Goal: Use online tool/utility

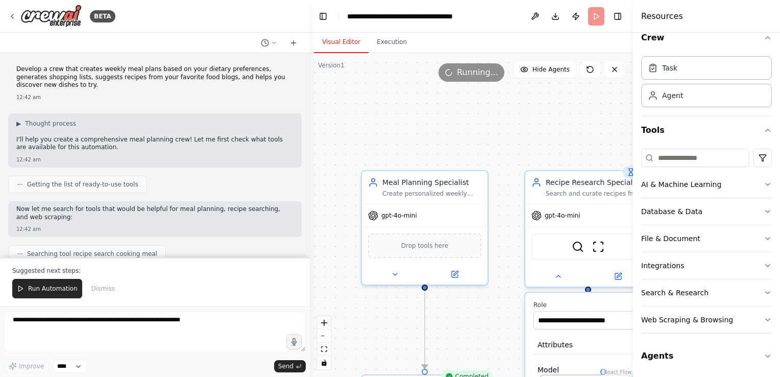
click at [306, 252] on div at bounding box center [308, 188] width 4 height 377
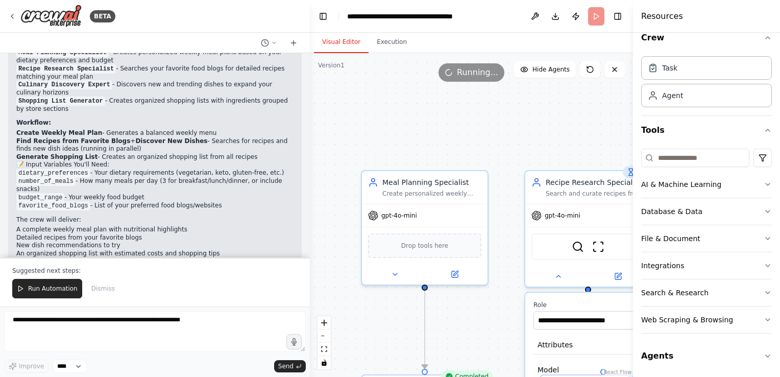
scroll to position [1054, 0]
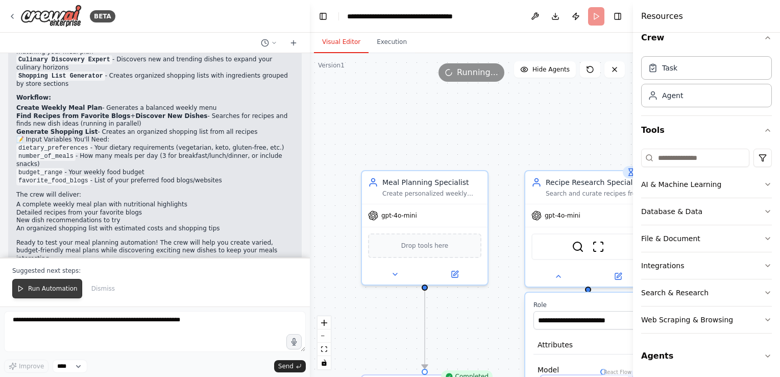
click at [57, 288] on span "Run Automation" at bounding box center [53, 288] width 50 height 8
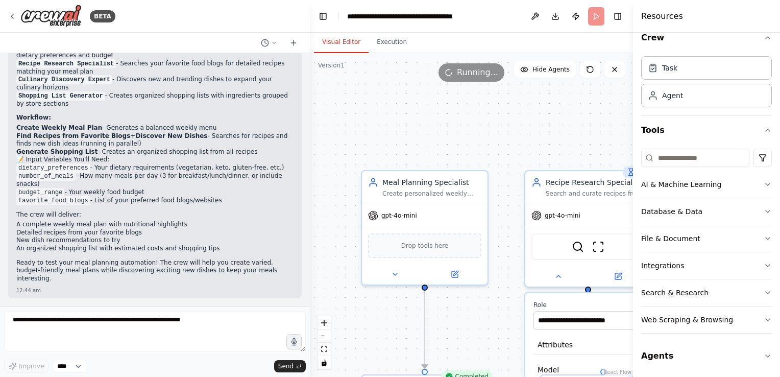
scroll to position [1005, 0]
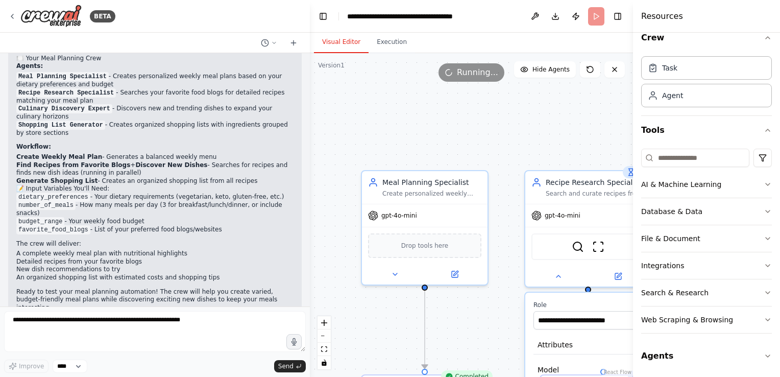
click at [506, 154] on div ".deletable-edge-delete-btn { width: 20px; height: 20px; border: 0px solid #ffff…" at bounding box center [471, 215] width 323 height 324
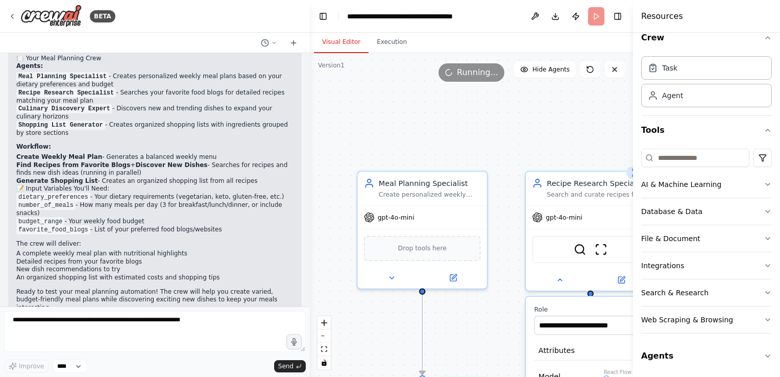
click at [506, 154] on div ".deletable-edge-delete-btn { width: 20px; height: 20px; border: 0px solid #ffff…" at bounding box center [471, 215] width 323 height 324
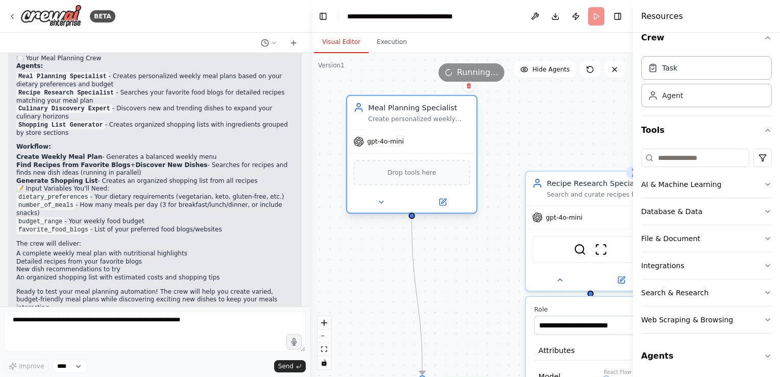
drag, startPoint x: 409, startPoint y: 236, endPoint x: 391, endPoint y: 156, distance: 82.2
click at [391, 156] on div "Drop tools here" at bounding box center [411, 172] width 129 height 38
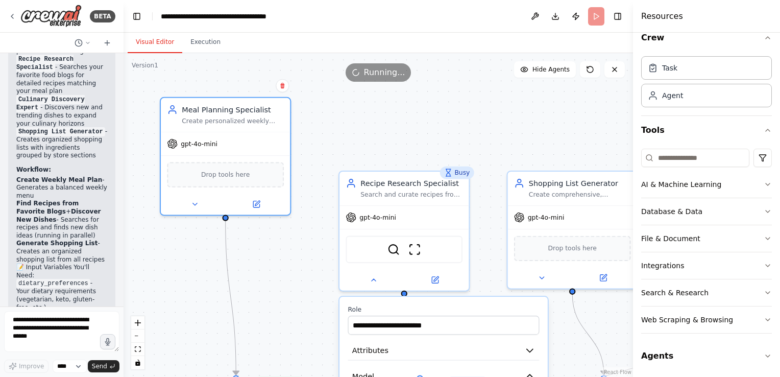
scroll to position [1558, 0]
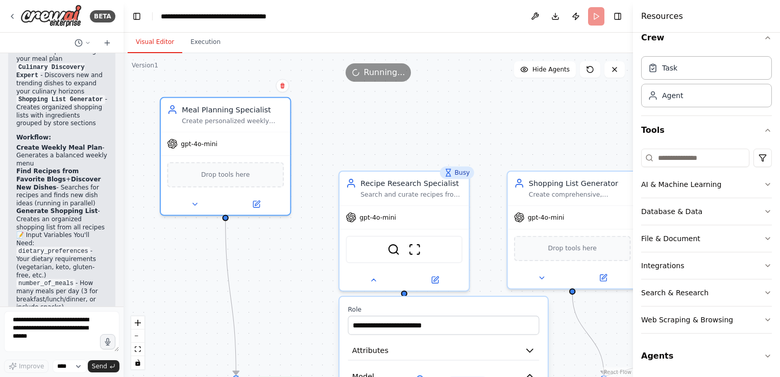
drag, startPoint x: 309, startPoint y: 221, endPoint x: 78, endPoint y: 217, distance: 231.8
click at [78, 217] on div "BETA Develop a crew that creates weekly meal plans based on your dietary prefer…" at bounding box center [62, 188] width 124 height 377
click at [600, 114] on div ".deletable-edge-delete-btn { width: 20px; height: 20px; border: 0px solid #ffff…" at bounding box center [379, 215] width 510 height 324
click at [764, 17] on div "Resources" at bounding box center [706, 16] width 147 height 33
click at [654, 17] on h4 "Resources" at bounding box center [662, 16] width 42 height 12
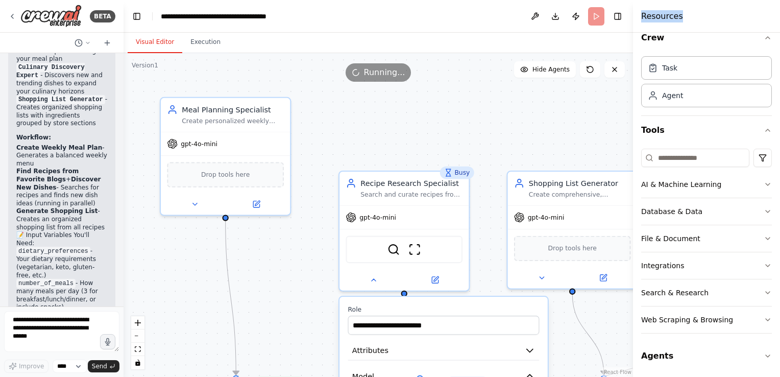
click at [654, 17] on h4 "Resources" at bounding box center [662, 16] width 42 height 12
drag, startPoint x: 654, startPoint y: 17, endPoint x: 600, endPoint y: 133, distance: 127.9
click at [600, 133] on div ".deletable-edge-delete-btn { width: 20px; height: 20px; border: 0px solid #ffff…" at bounding box center [379, 215] width 510 height 324
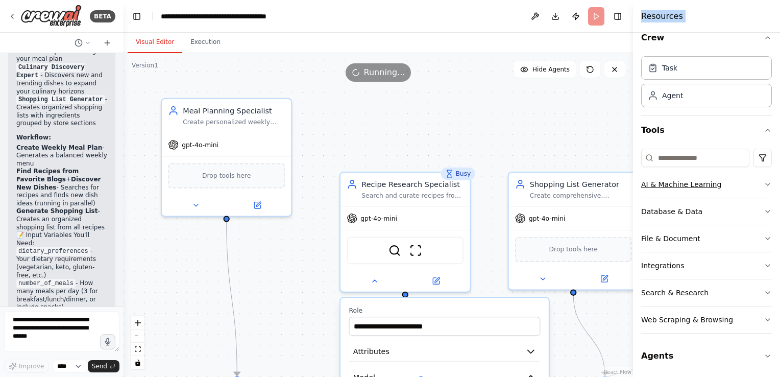
click at [764, 186] on icon "button" at bounding box center [768, 184] width 8 height 8
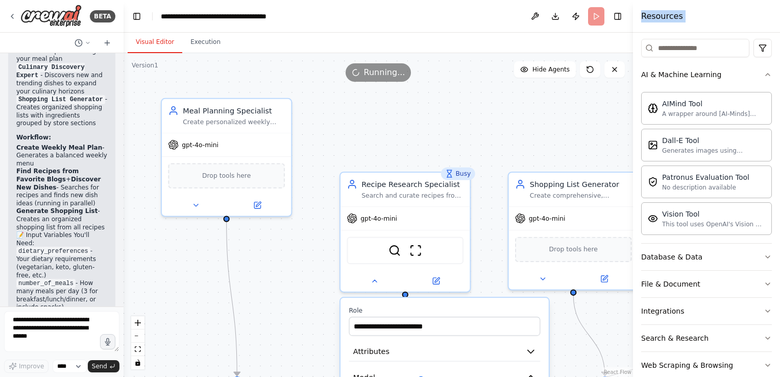
scroll to position [167, 0]
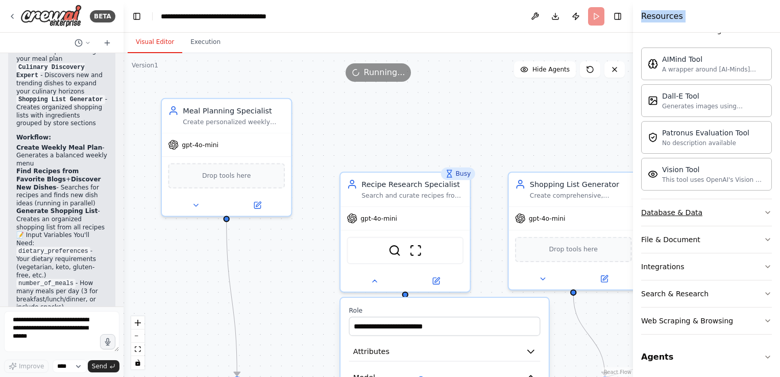
click at [764, 211] on icon "button" at bounding box center [768, 212] width 8 height 8
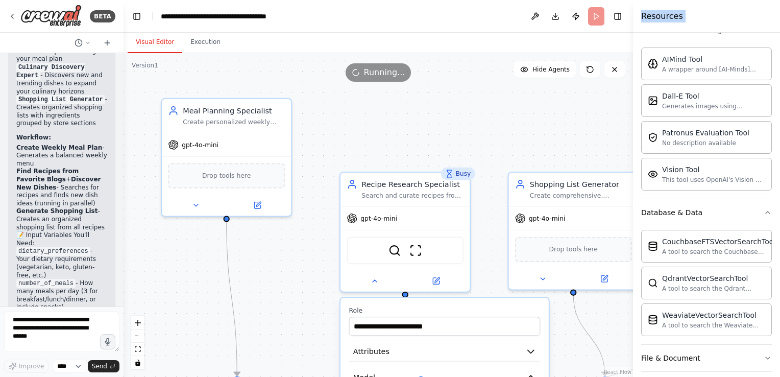
scroll to position [286, 0]
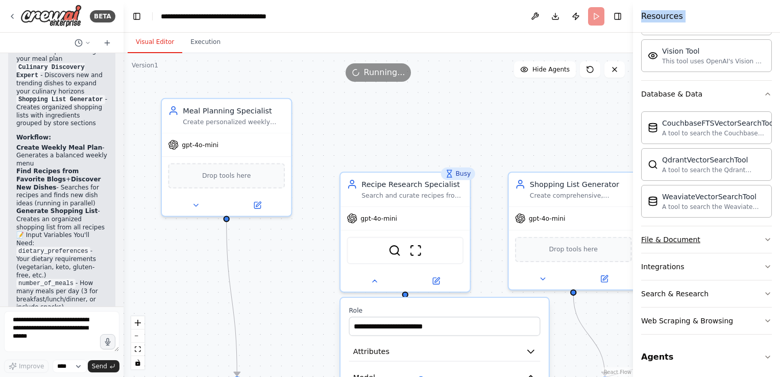
click at [764, 238] on icon "button" at bounding box center [768, 239] width 8 height 8
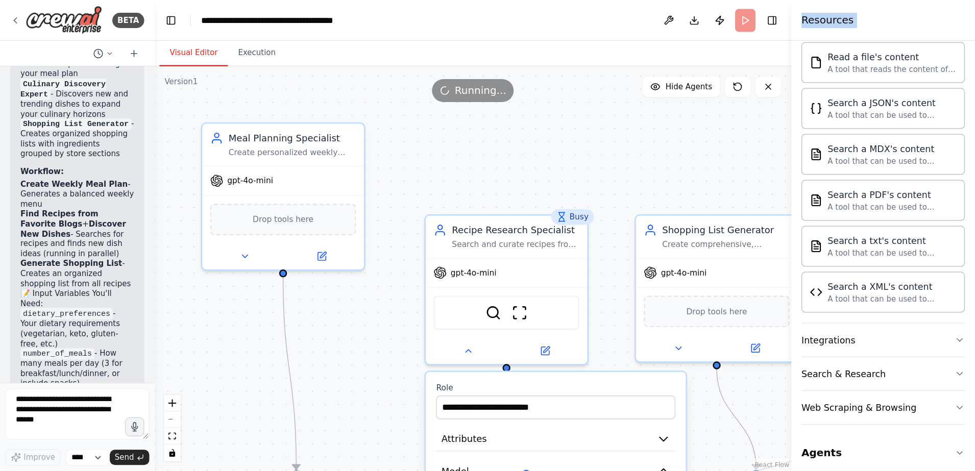
scroll to position [586, 0]
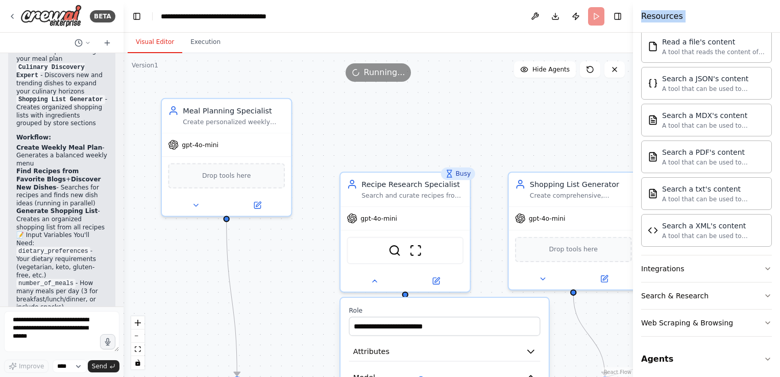
click at [521, 135] on div ".deletable-edge-delete-btn { width: 20px; height: 20px; border: 0px solid #ffff…" at bounding box center [379, 215] width 510 height 324
click at [445, 109] on div ".deletable-edge-delete-btn { width: 20px; height: 20px; border: 0px solid #ffff…" at bounding box center [379, 215] width 510 height 324
click at [574, 122] on div ".deletable-edge-delete-btn { width: 20px; height: 20px; border: 0px solid #ffff…" at bounding box center [379, 215] width 510 height 324
click at [511, 144] on div ".deletable-edge-delete-btn { width: 20px; height: 20px; border: 0px solid #ffff…" at bounding box center [379, 215] width 510 height 324
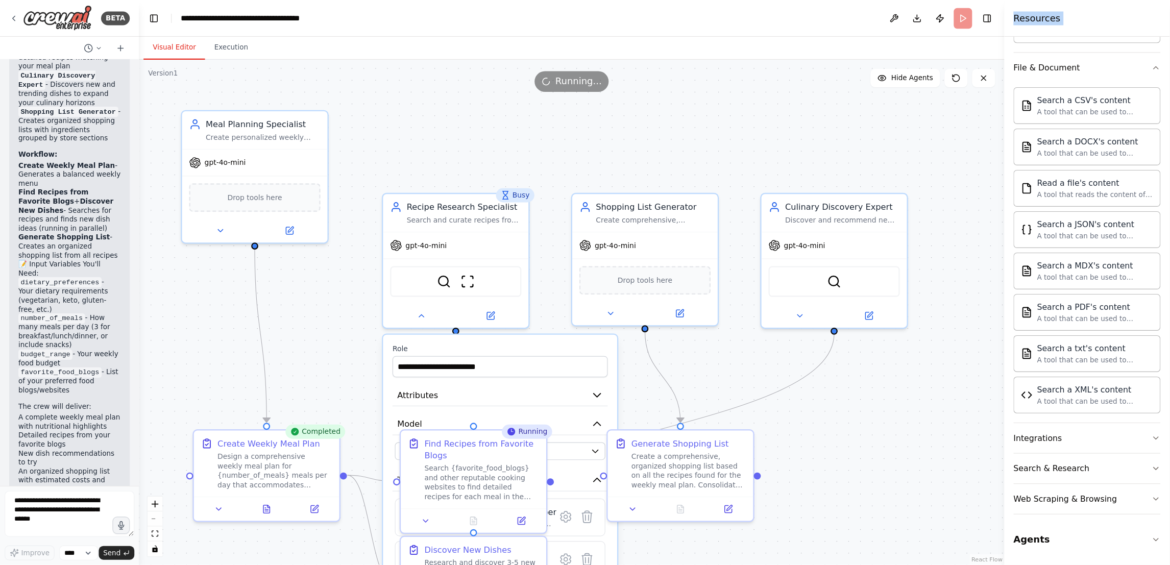
scroll to position [405, 0]
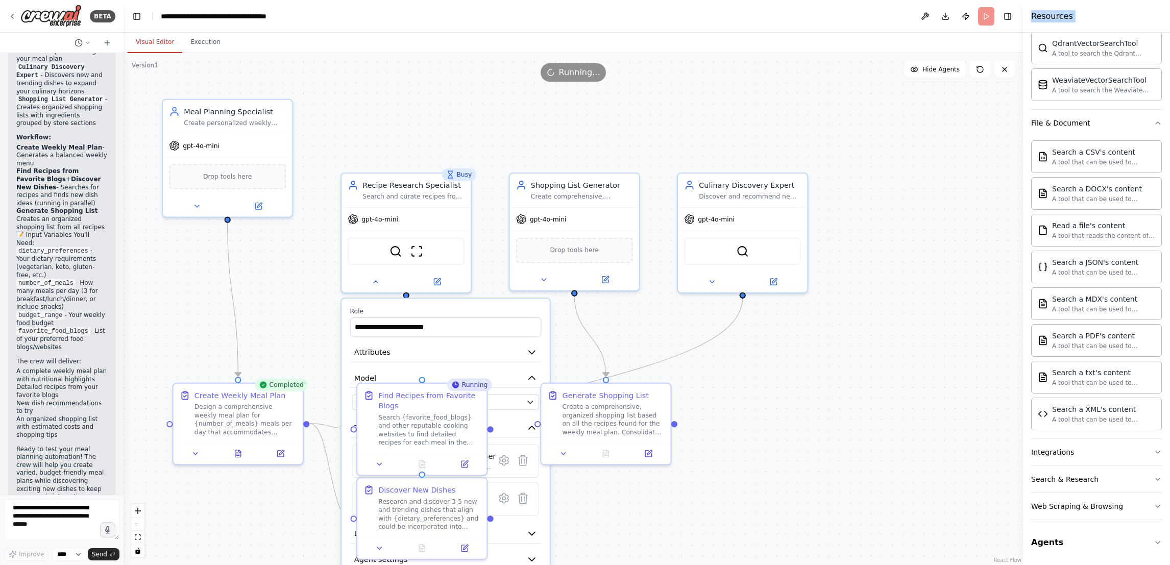
drag, startPoint x: 749, startPoint y: 2, endPoint x: 682, endPoint y: 117, distance: 133.6
click at [682, 117] on div ".deletable-edge-delete-btn { width: 20px; height: 20px; border: 0px solid #ffff…" at bounding box center [574, 309] width 900 height 512
click at [438, 376] on div "Search {favorite_food_blogs} and other reputable cooking websites to find detai…" at bounding box center [429, 428] width 102 height 34
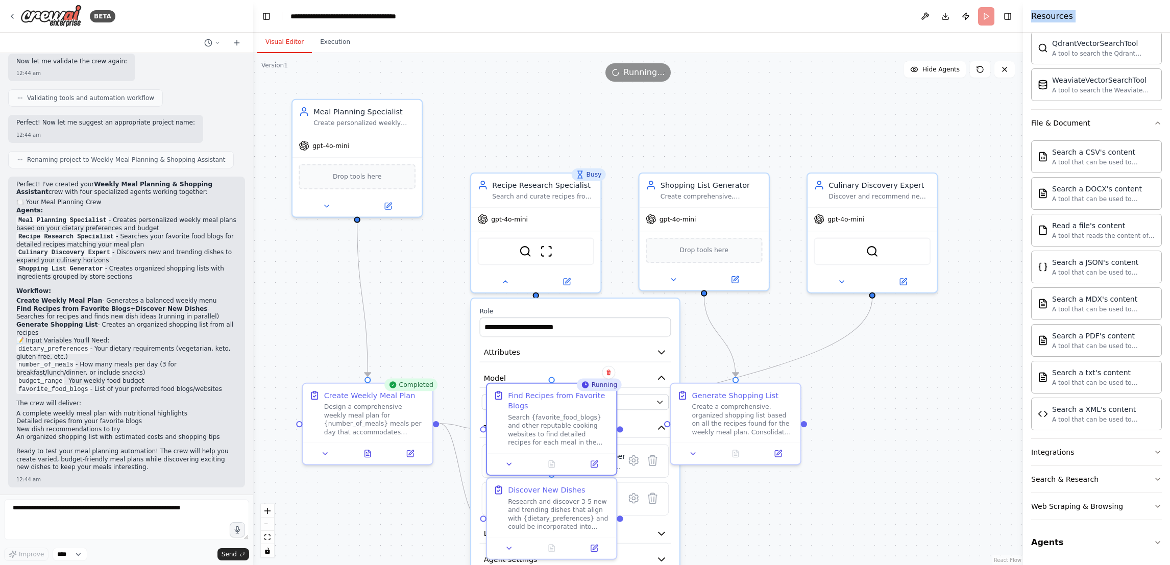
scroll to position [869, 0]
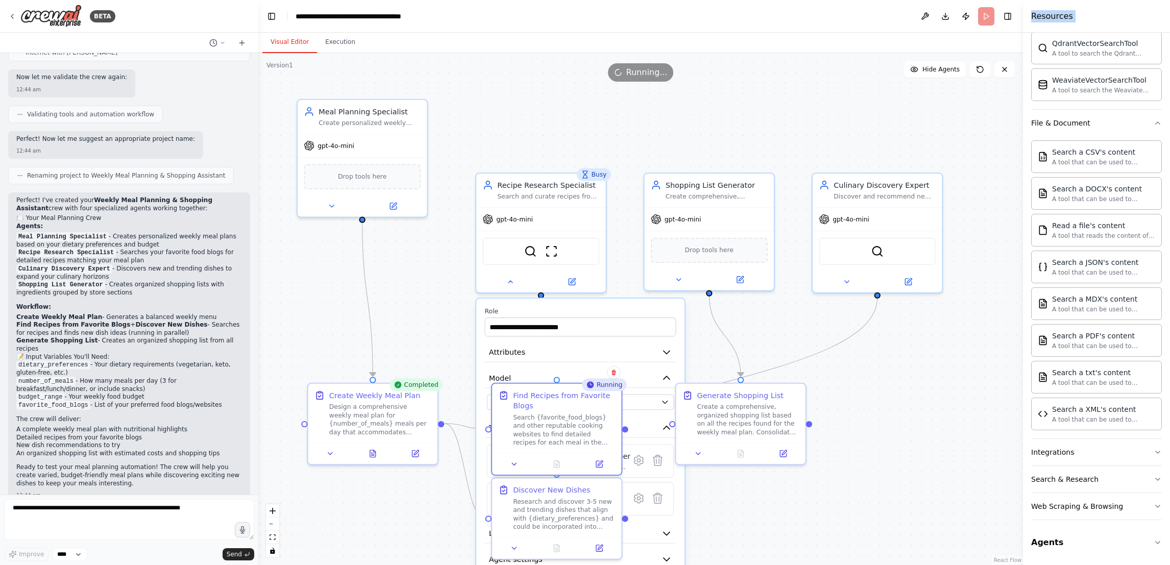
drag, startPoint x: 119, startPoint y: 279, endPoint x: 258, endPoint y: 246, distance: 143.2
click at [258, 246] on div "BETA Develop a crew that creates weekly meal plans based on your dietary prefer…" at bounding box center [585, 282] width 1170 height 565
click at [780, 13] on header "**********" at bounding box center [640, 16] width 765 height 33
